Goal: Communication & Community: Answer question/provide support

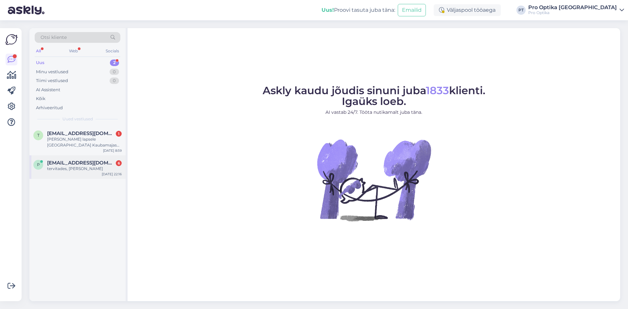
click at [93, 168] on div "tervitades, [PERSON_NAME]" at bounding box center [84, 169] width 75 height 6
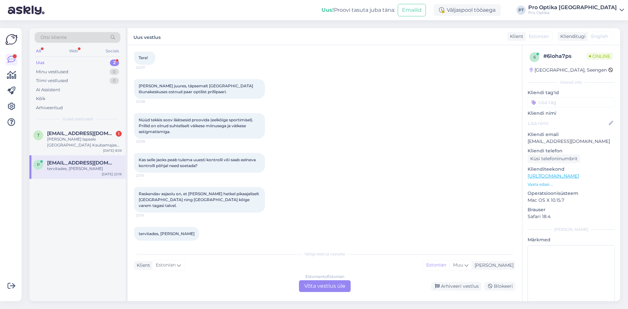
scroll to position [36, 0]
click at [324, 285] on div "Estonian to Estonian Võta vestlus üle" at bounding box center [325, 286] width 52 height 12
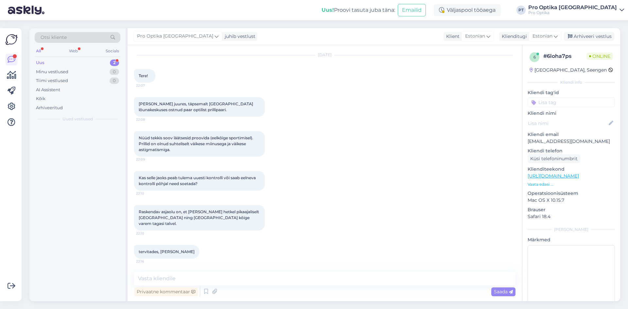
scroll to position [11, 0]
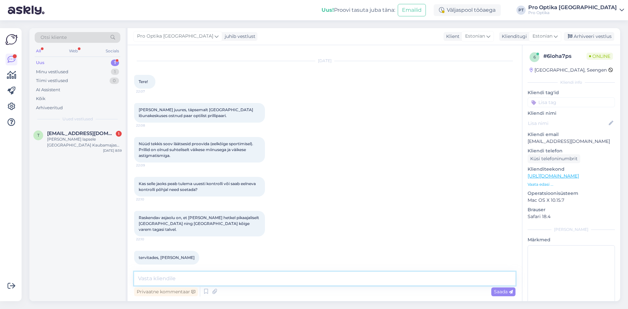
click at [271, 274] on textarea at bounding box center [324, 279] width 381 height 14
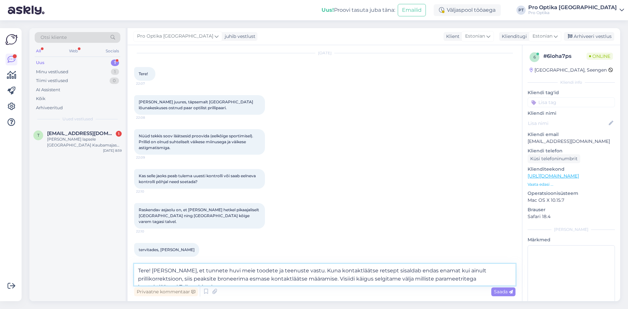
type textarea "Tere! Täname, et tunnete huvi meie toodete ja teenuste vastu. Kuna kontaktlääts…"
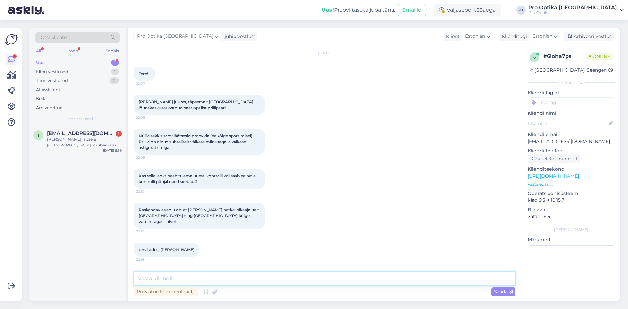
scroll to position [77, 0]
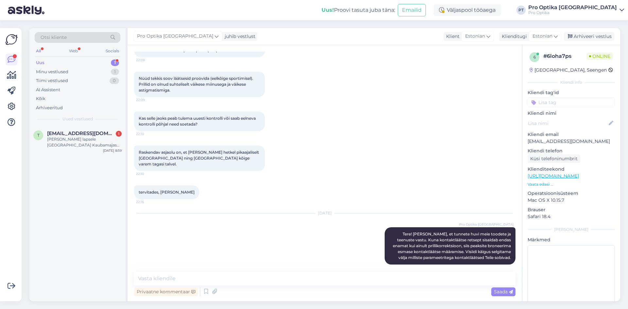
drag, startPoint x: 582, startPoint y: 38, endPoint x: 523, endPoint y: 29, distance: 59.2
click at [582, 38] on div "Arhiveeri vestlus" at bounding box center [589, 36] width 50 height 9
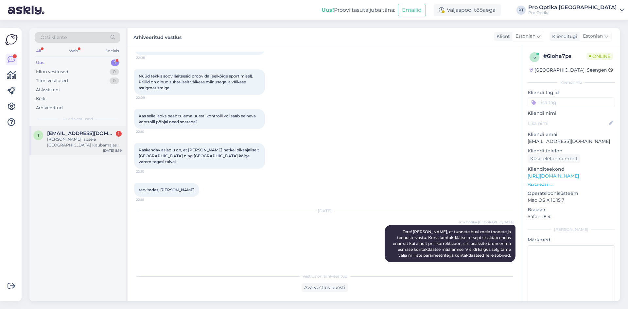
click at [98, 148] on div "Sooviks lapsele Tallinnas Kaubamajas silmaarsti aega kas peale 10:30 on ka esma…" at bounding box center [84, 142] width 75 height 12
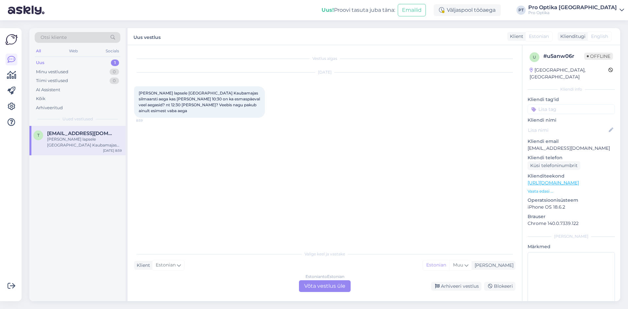
click at [314, 282] on div "Estonian to Estonian Võta vestlus üle" at bounding box center [325, 286] width 52 height 12
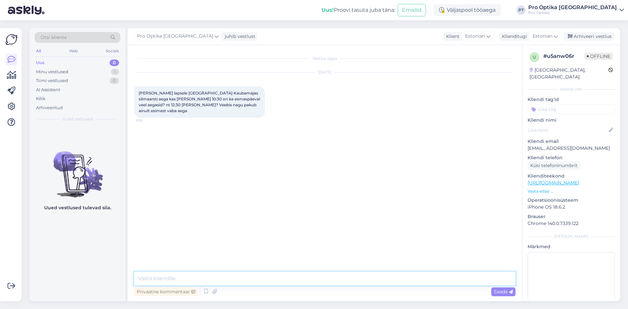
click at [267, 278] on textarea at bounding box center [324, 279] width 381 height 14
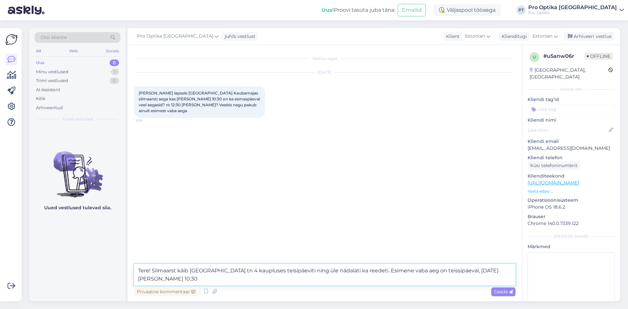
type textarea "Tere! Silmaarst käib Kaubamaja tn 4 kaupluses teisipäeviti ning üle nädalati ka…"
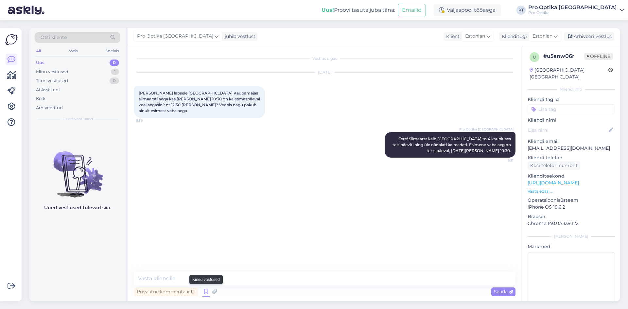
click at [204, 292] on icon at bounding box center [206, 292] width 8 height 10
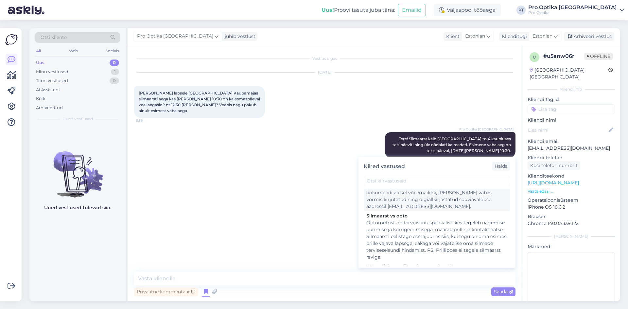
scroll to position [65, 0]
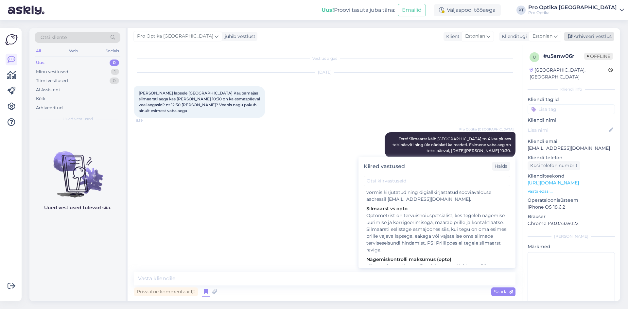
click at [595, 34] on div "Arhiveeri vestlus" at bounding box center [589, 36] width 50 height 9
